Goal: Task Accomplishment & Management: Manage account settings

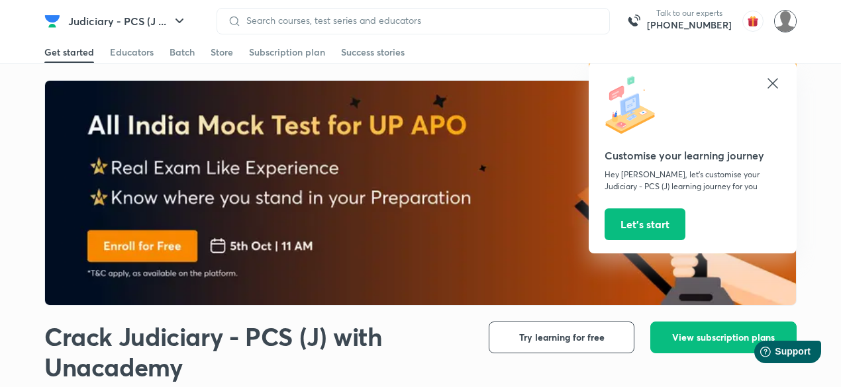
click at [785, 25] on img at bounding box center [785, 21] width 23 height 23
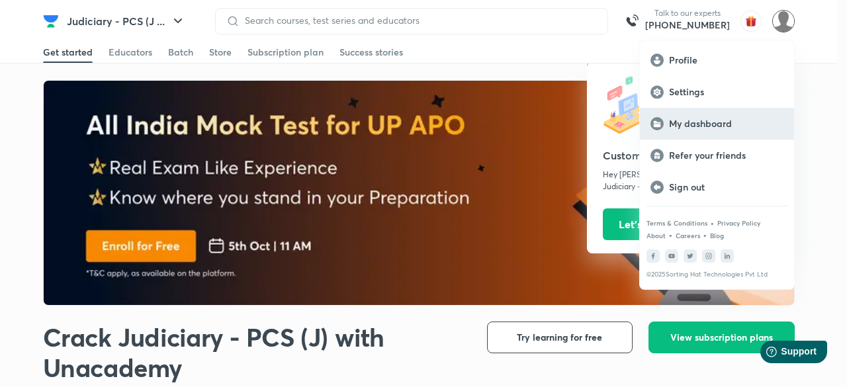
click at [725, 128] on p "My dashboard" at bounding box center [726, 124] width 115 height 12
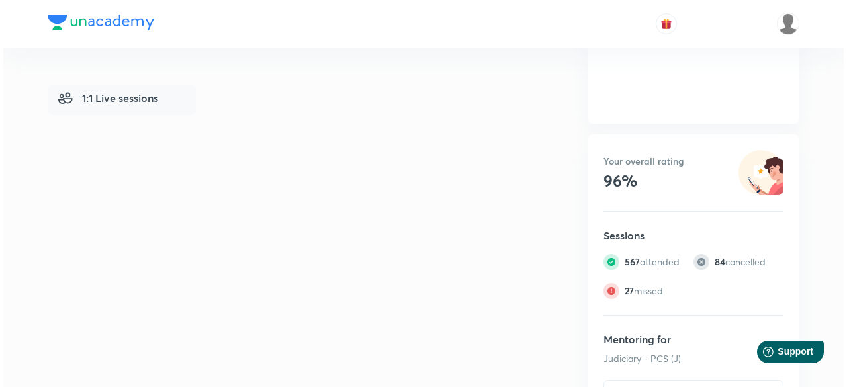
scroll to position [462, 0]
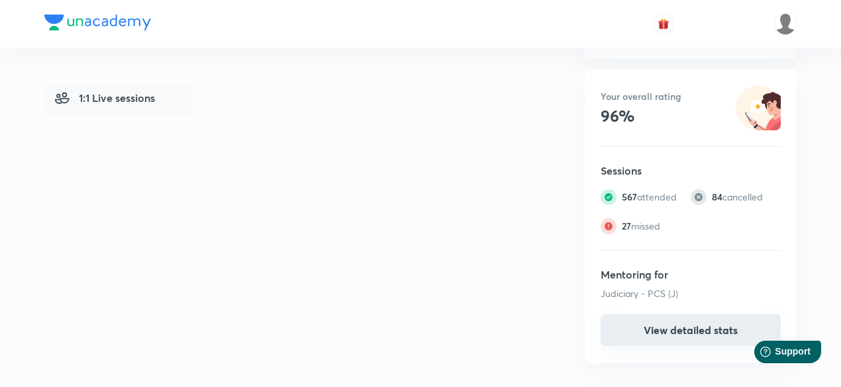
click at [641, 340] on button "View detailed stats" at bounding box center [690, 330] width 180 height 32
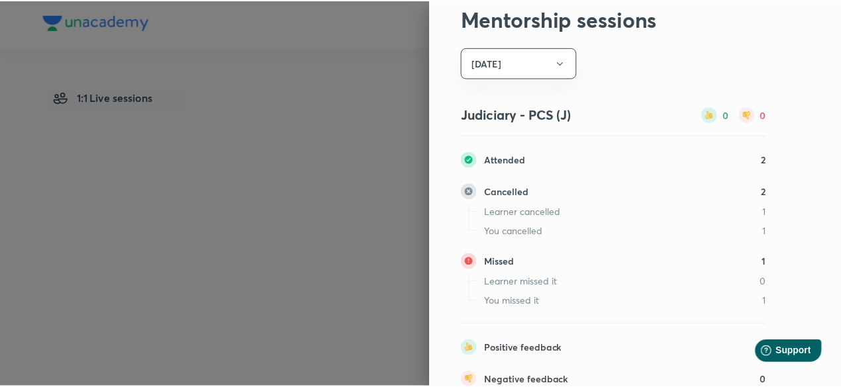
scroll to position [0, 0]
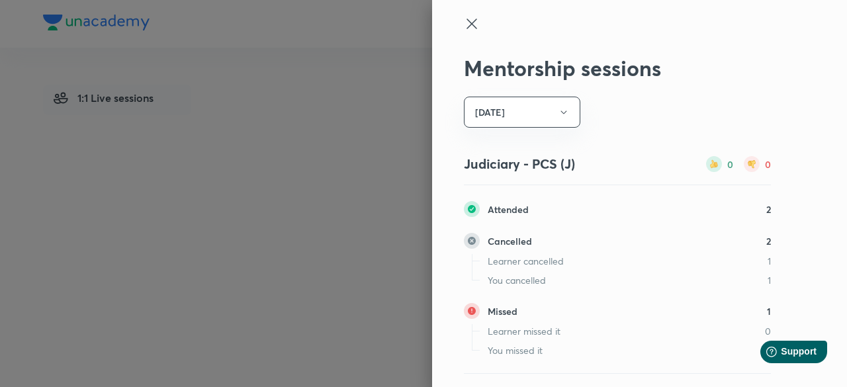
drag, startPoint x: 461, startPoint y: 25, endPoint x: 264, endPoint y: 23, distance: 197.3
click at [464, 24] on icon at bounding box center [472, 24] width 16 height 16
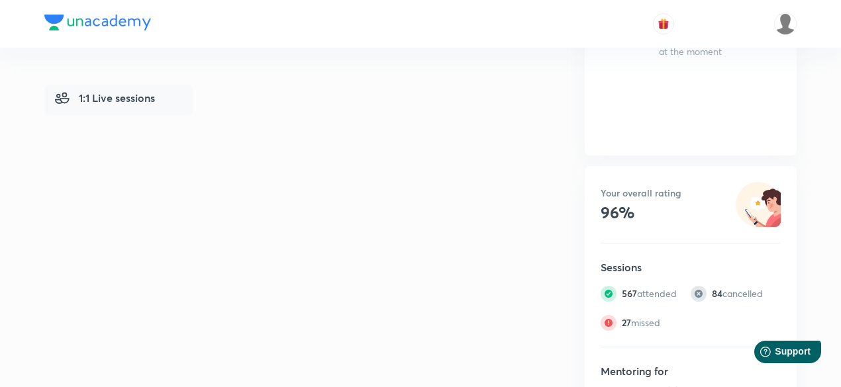
scroll to position [131, 0]
